Goal: Transaction & Acquisition: Purchase product/service

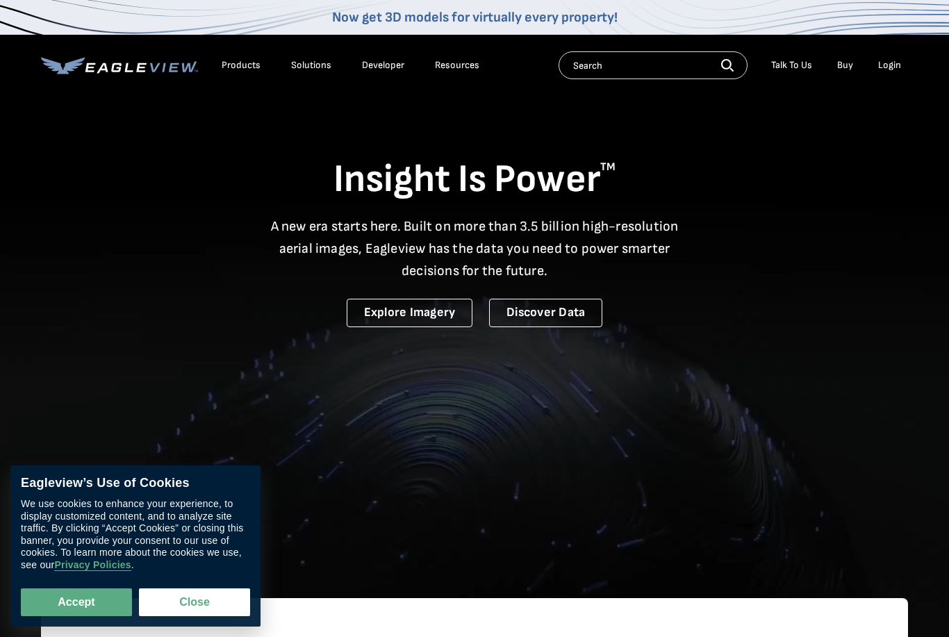
click at [890, 62] on div "Login" at bounding box center [889, 65] width 23 height 12
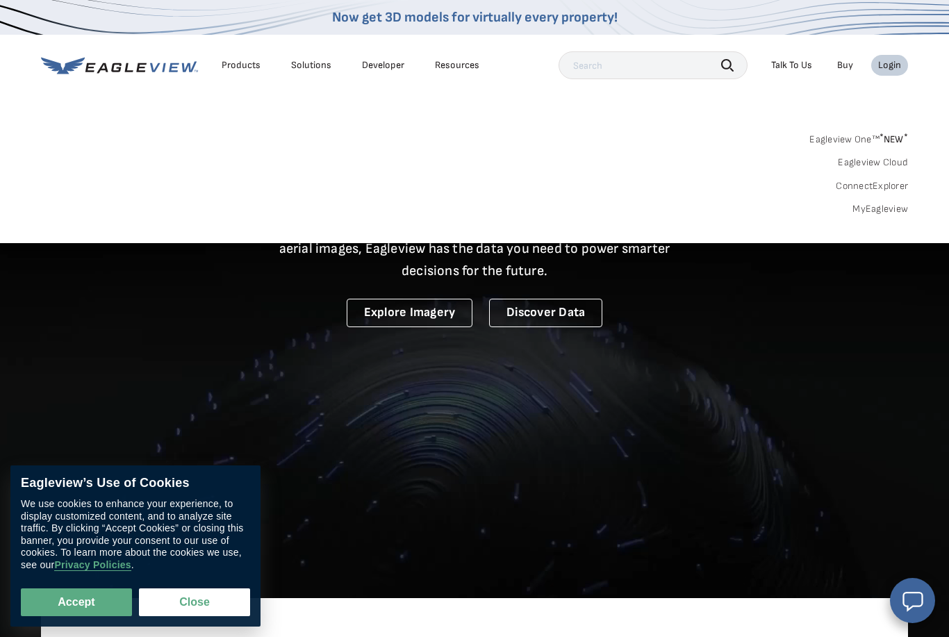
click at [857, 208] on link "MyEagleview" at bounding box center [880, 209] width 56 height 12
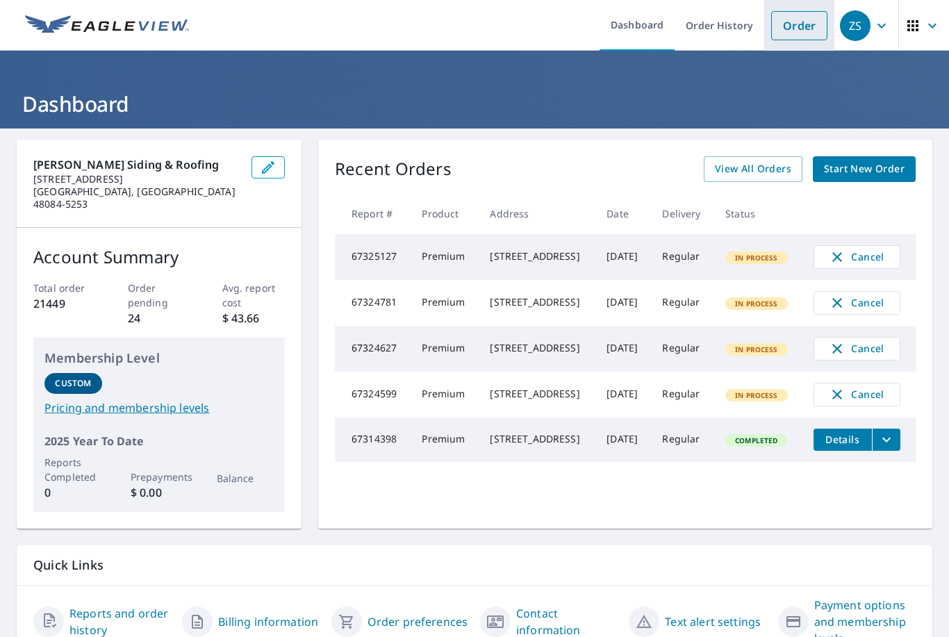
click at [777, 38] on link "Order" at bounding box center [799, 25] width 56 height 29
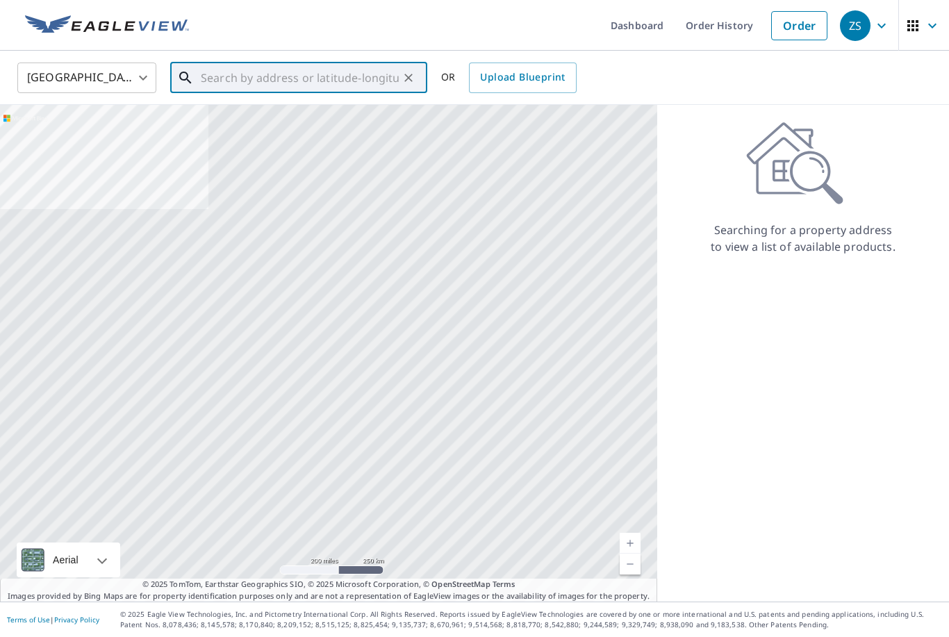
click at [326, 74] on input "text" at bounding box center [300, 77] width 198 height 39
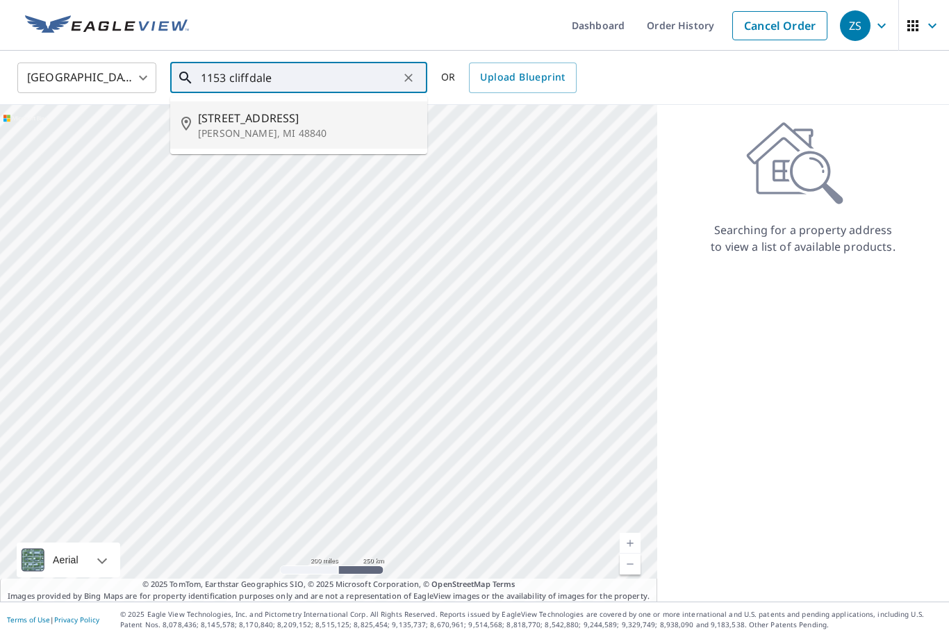
click at [255, 140] on li "[STREET_ADDRESS][PERSON_NAME]" at bounding box center [298, 124] width 257 height 47
type input "[STREET_ADDRESS][PERSON_NAME]"
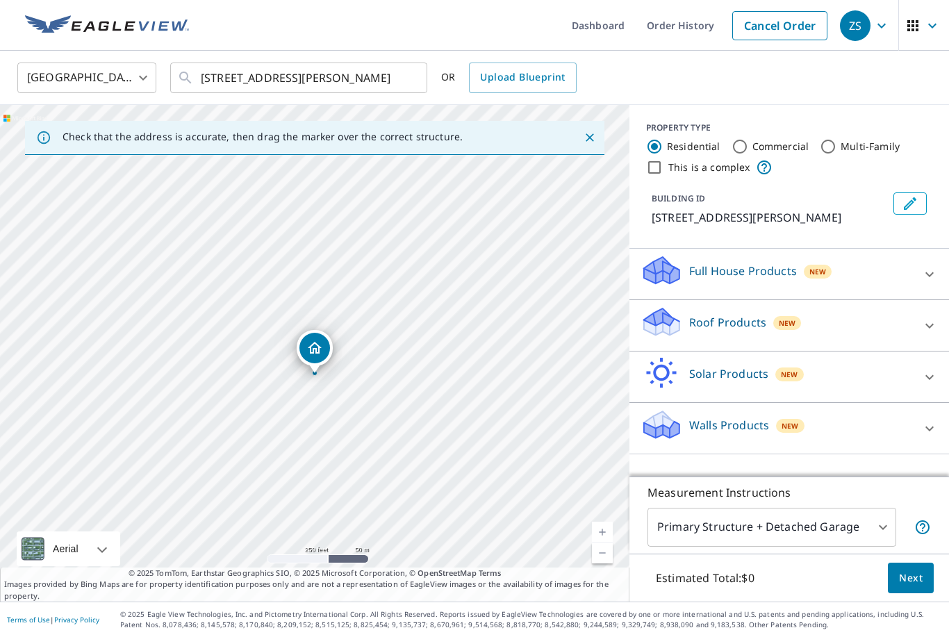
click at [774, 321] on div "New" at bounding box center [787, 323] width 28 height 14
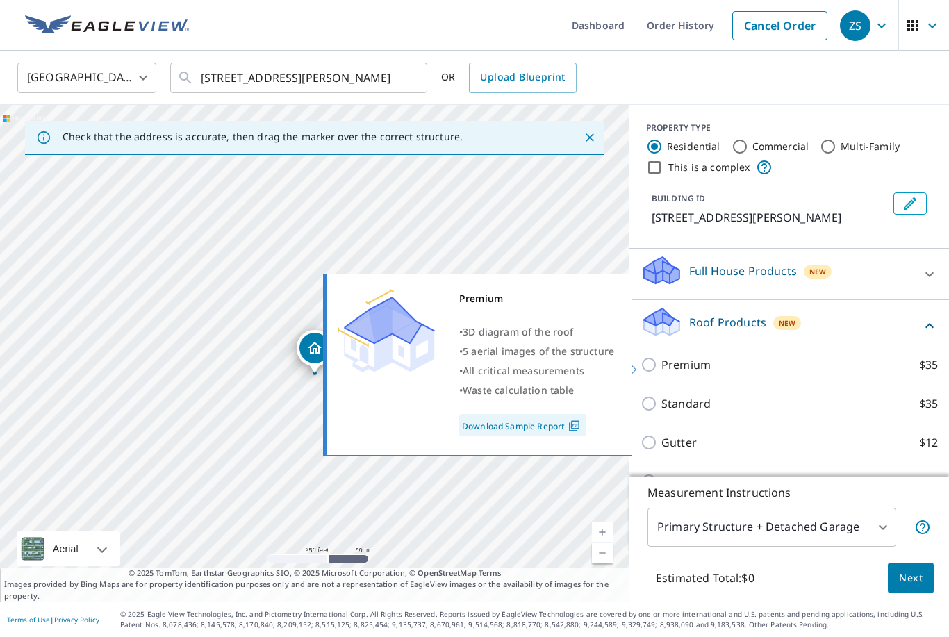
click at [665, 362] on p "Premium" at bounding box center [685, 364] width 49 height 17
click at [661, 362] on input "Premium $35" at bounding box center [650, 364] width 21 height 17
checkbox input "true"
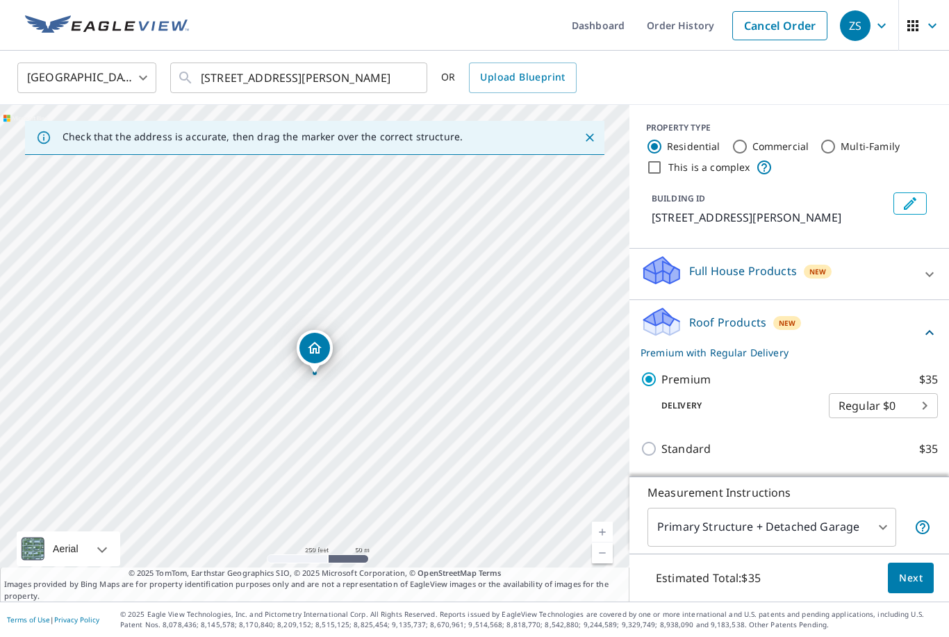
click at [911, 587] on span "Next" at bounding box center [911, 577] width 24 height 17
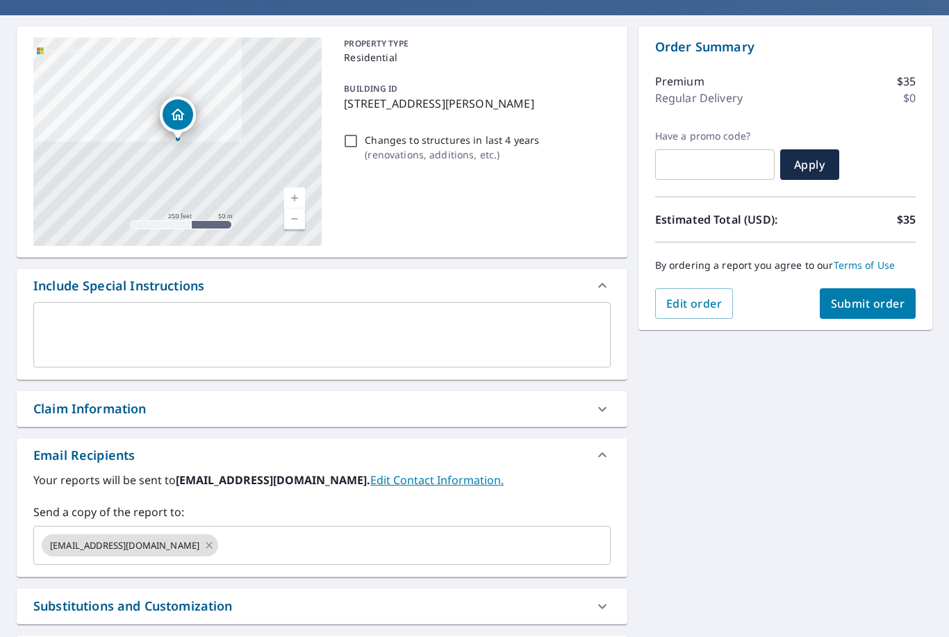
scroll to position [113, 0]
click at [203, 541] on icon at bounding box center [208, 544] width 11 height 15
checkbox input "true"
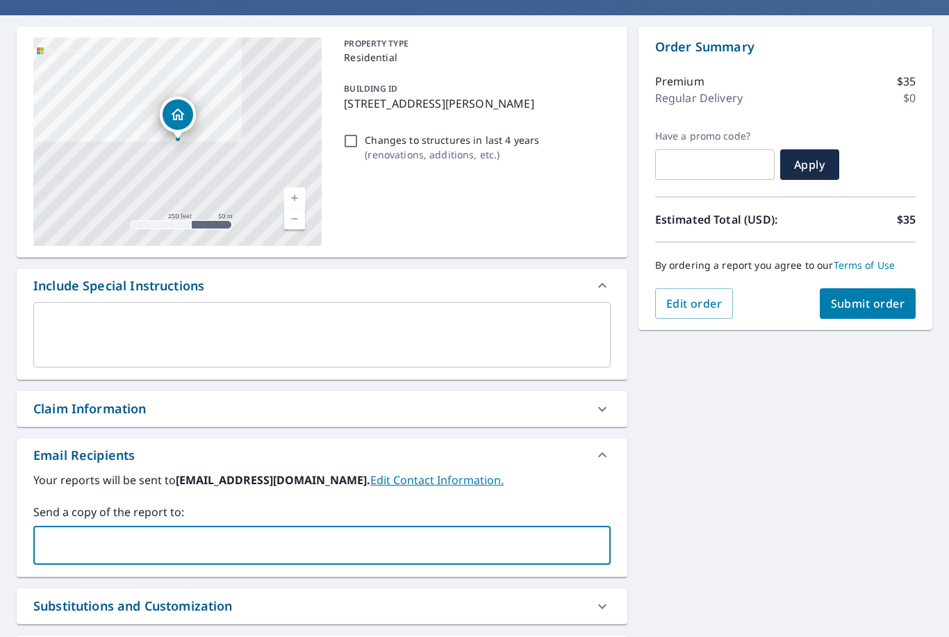
click at [145, 544] on input "text" at bounding box center [312, 545] width 544 height 26
type input "[EMAIL_ADDRESS][PERSON_NAME][DOMAIN_NAME]"
checkbox input "true"
type input "N"
checkbox input "true"
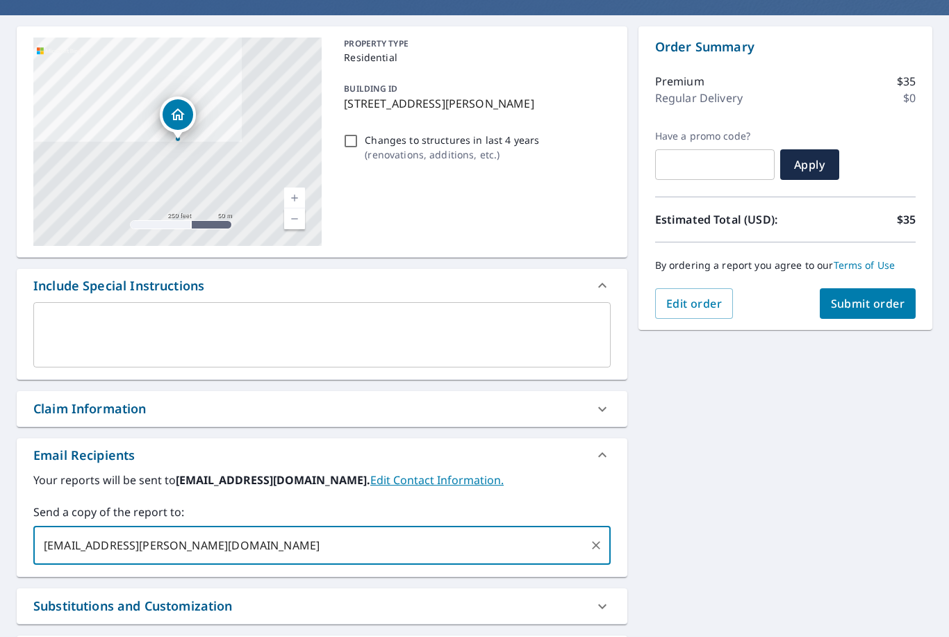
type input "[EMAIL_ADDRESS][PERSON_NAME][DOMAIN_NAME]"
checkbox input "true"
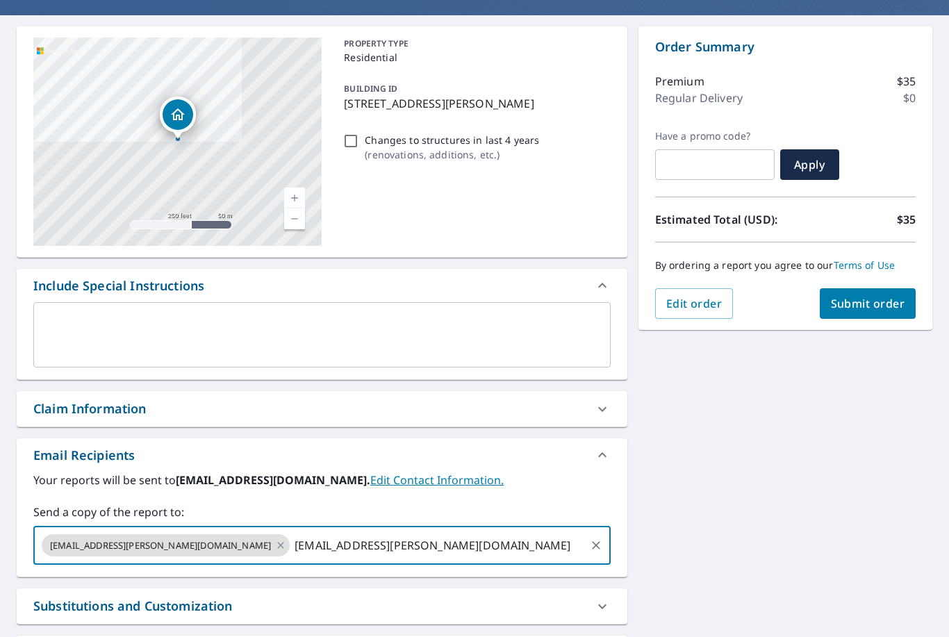
type input "[EMAIL_ADDRESS][PERSON_NAME][DOMAIN_NAME]"
click at [859, 315] on button "Submit order" at bounding box center [867, 303] width 97 height 31
checkbox input "true"
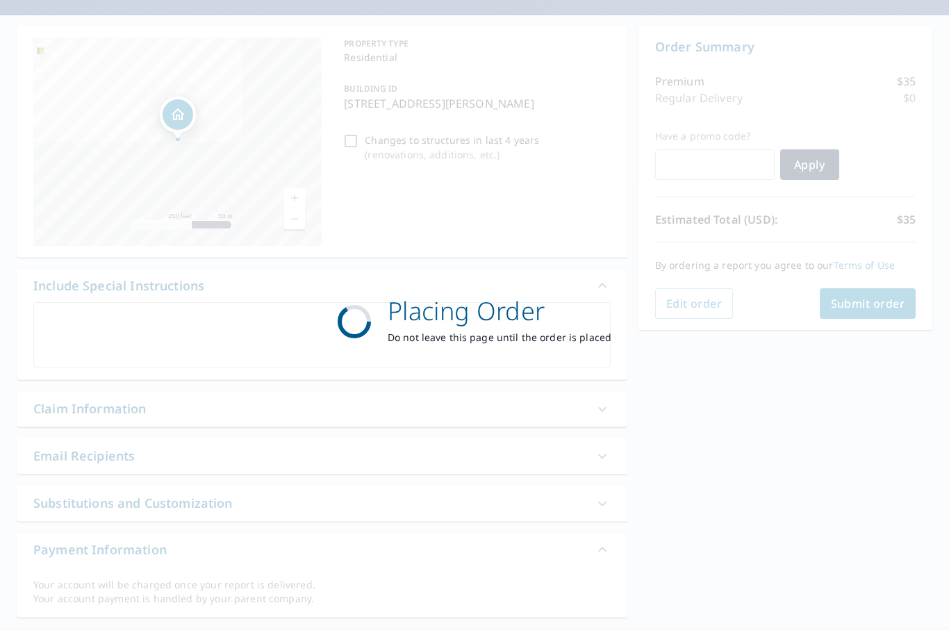
scroll to position [96, 0]
